Goal: Navigation & Orientation: Find specific page/section

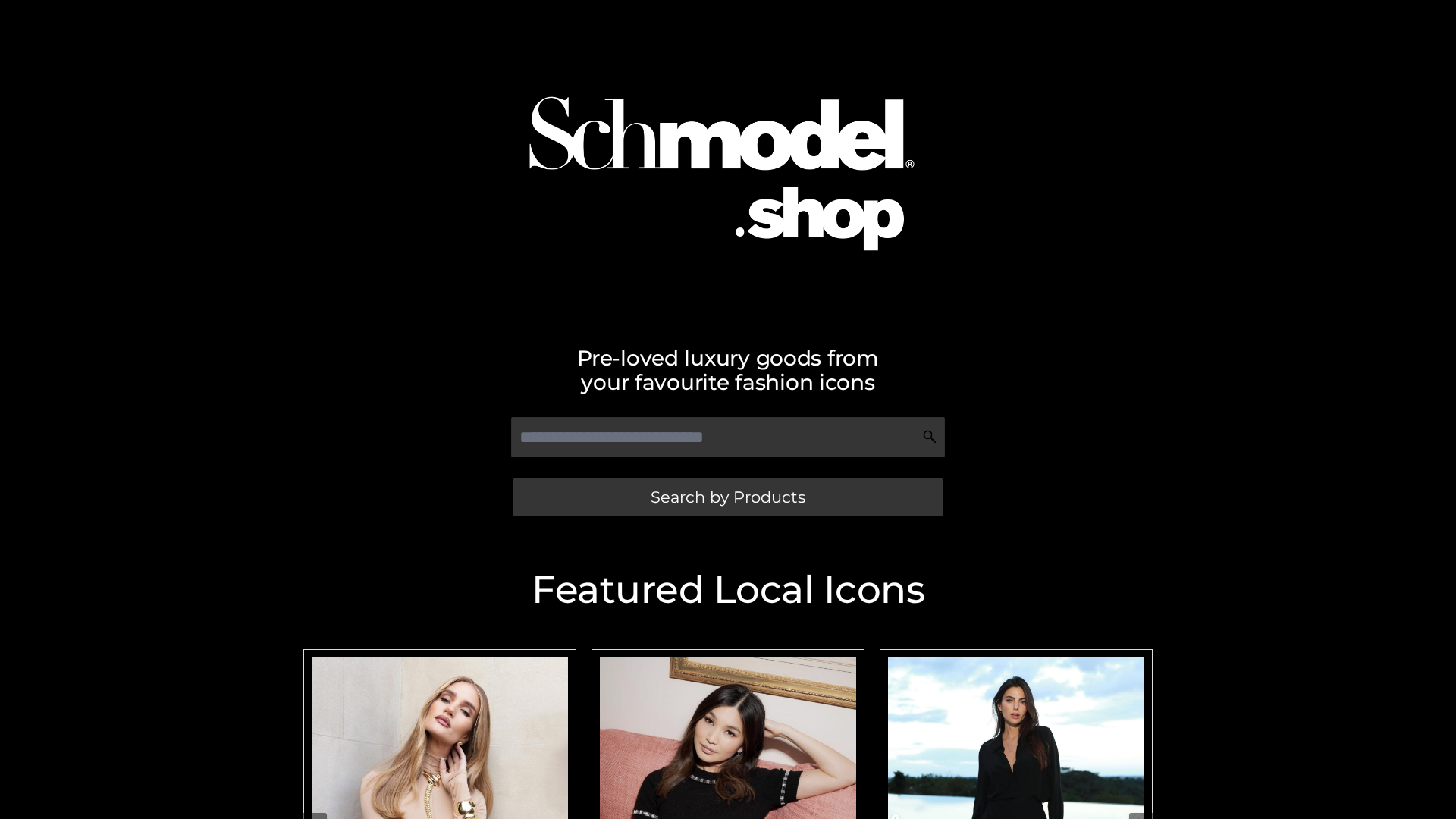
click at [727, 496] on span "Search by Products" at bounding box center [727, 496] width 155 height 16
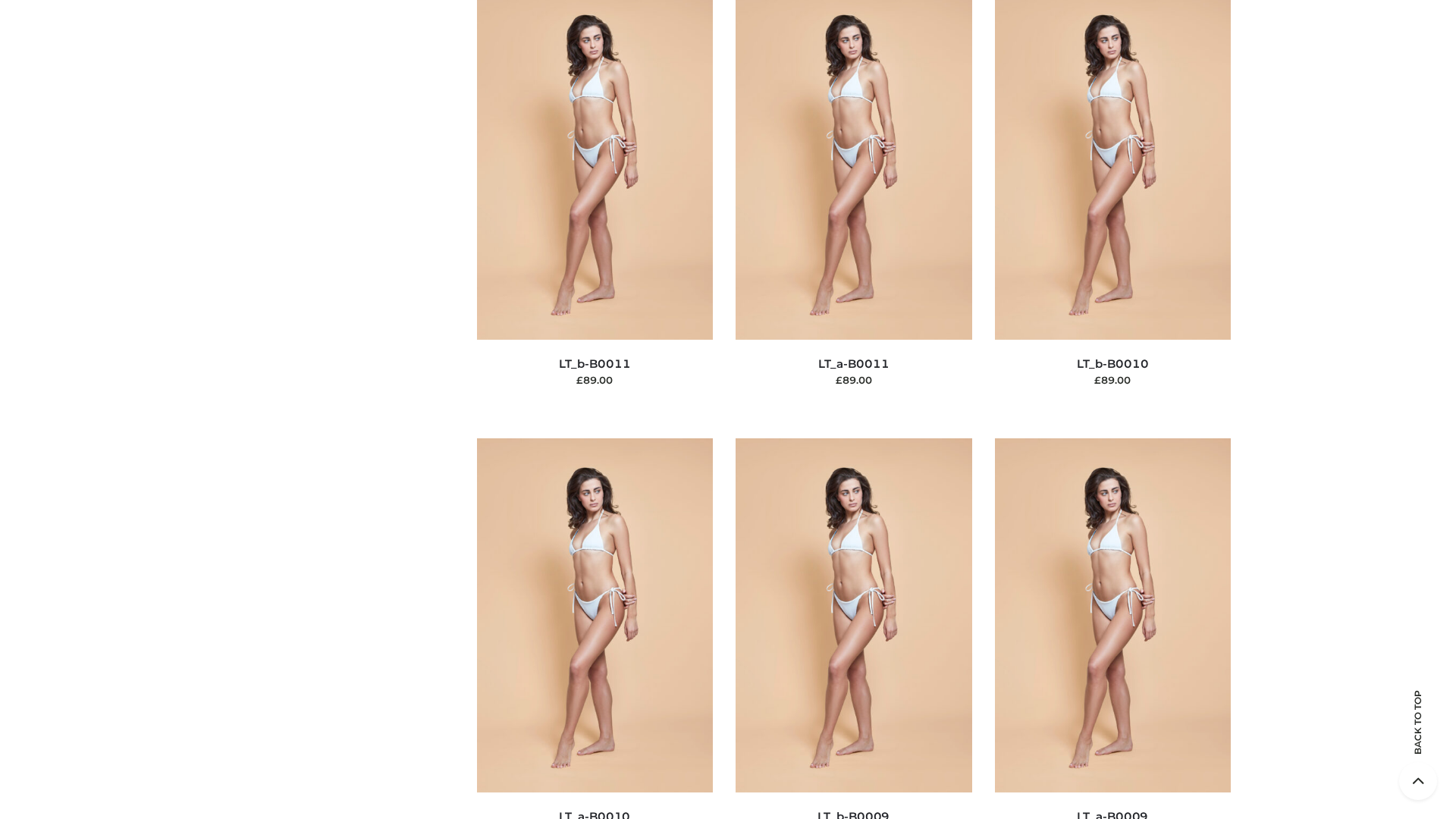
scroll to position [6809, 0]
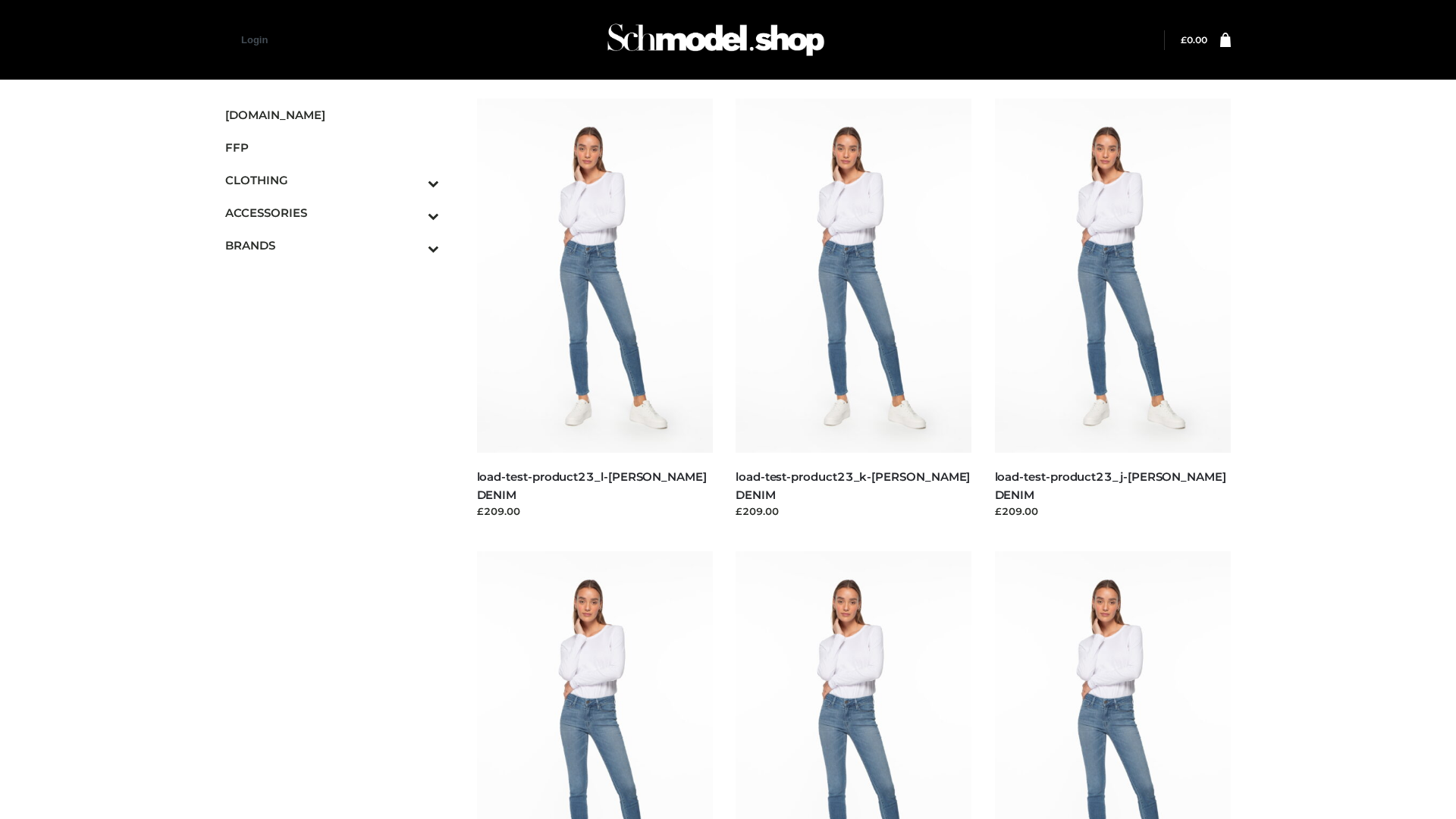
scroll to position [1330, 0]
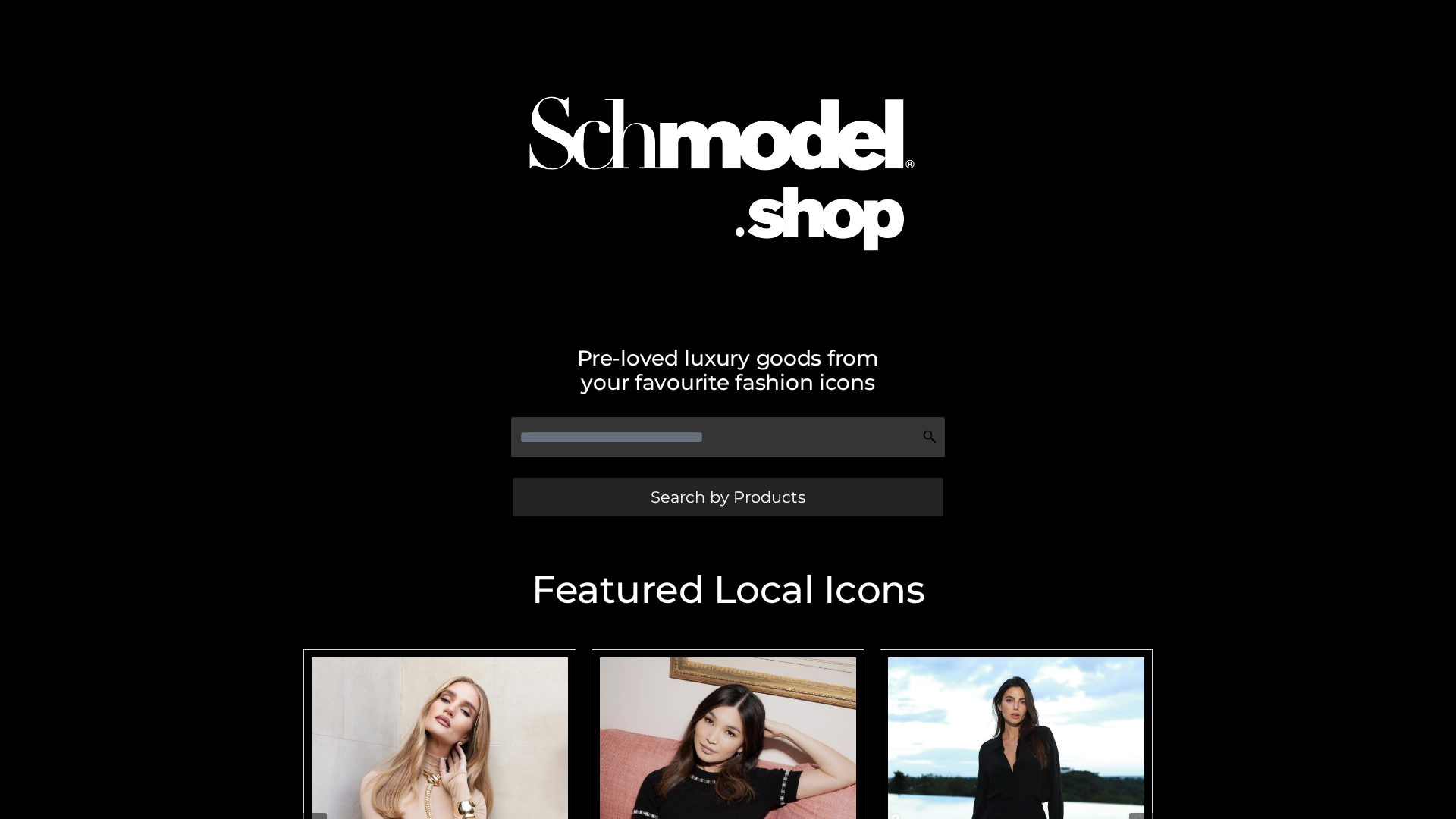
click at [727, 496] on span "Search by Products" at bounding box center [727, 496] width 155 height 16
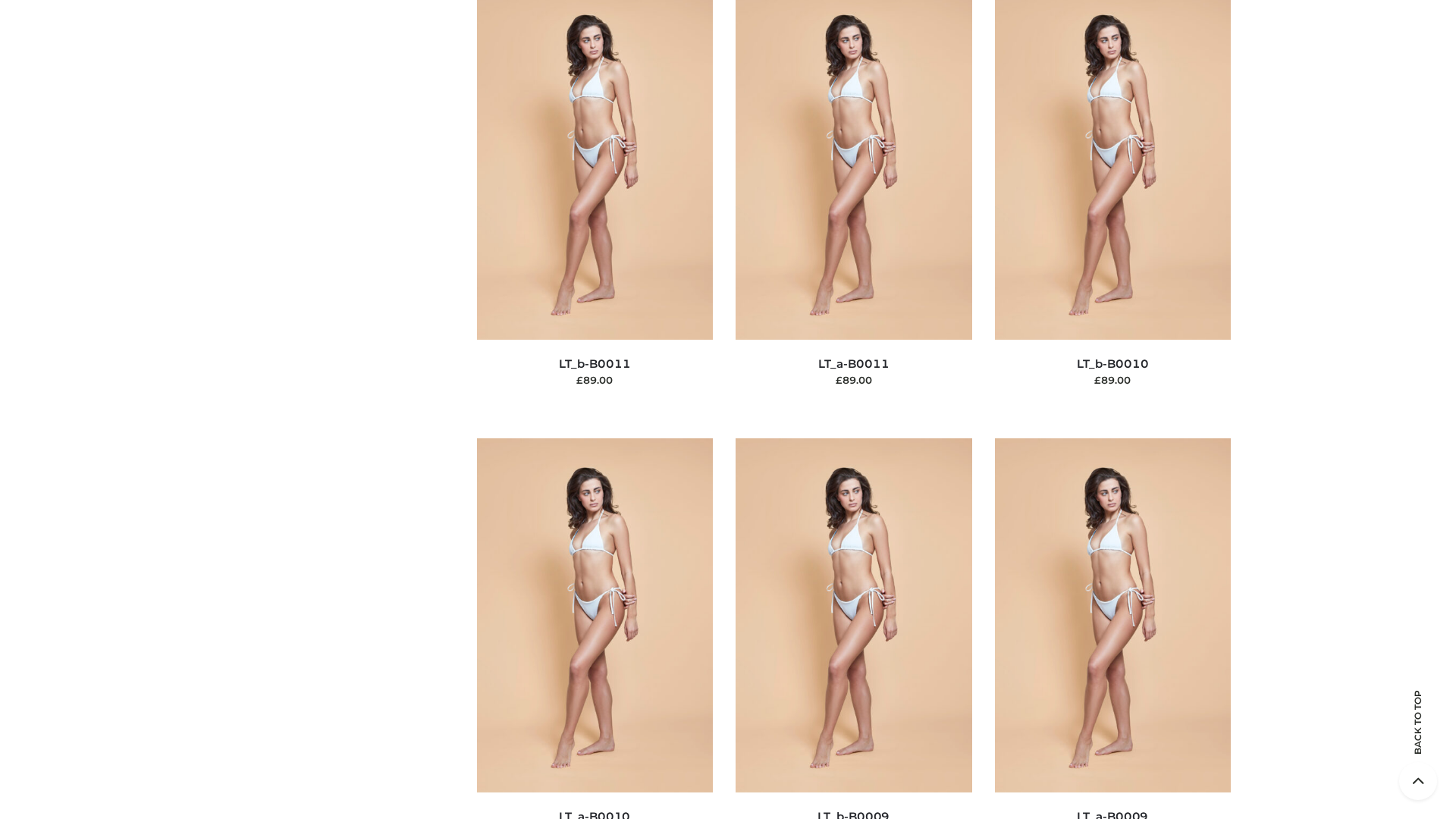
scroll to position [6809, 0]
